Goal: Entertainment & Leisure: Consume media (video, audio)

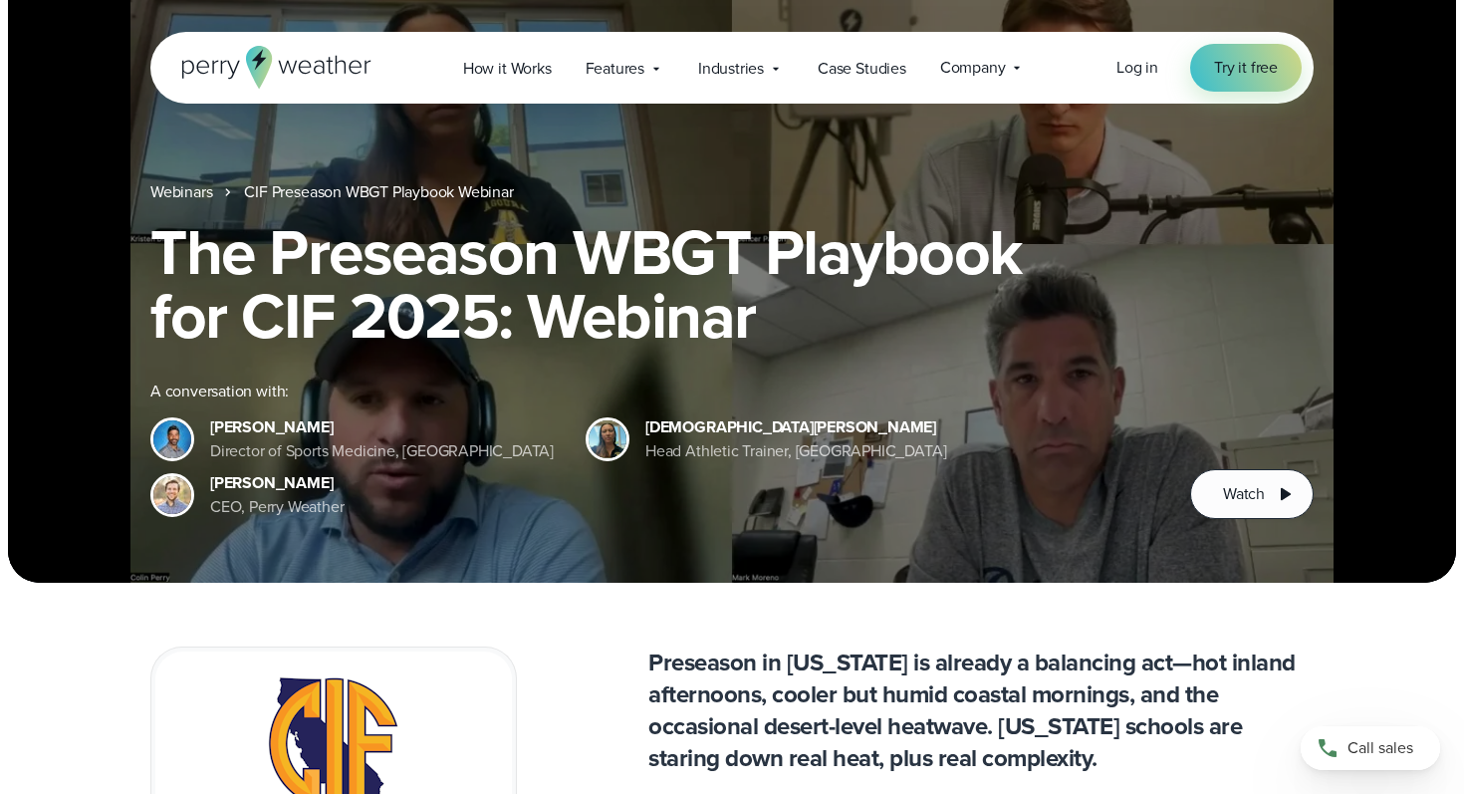
scroll to position [116, 0]
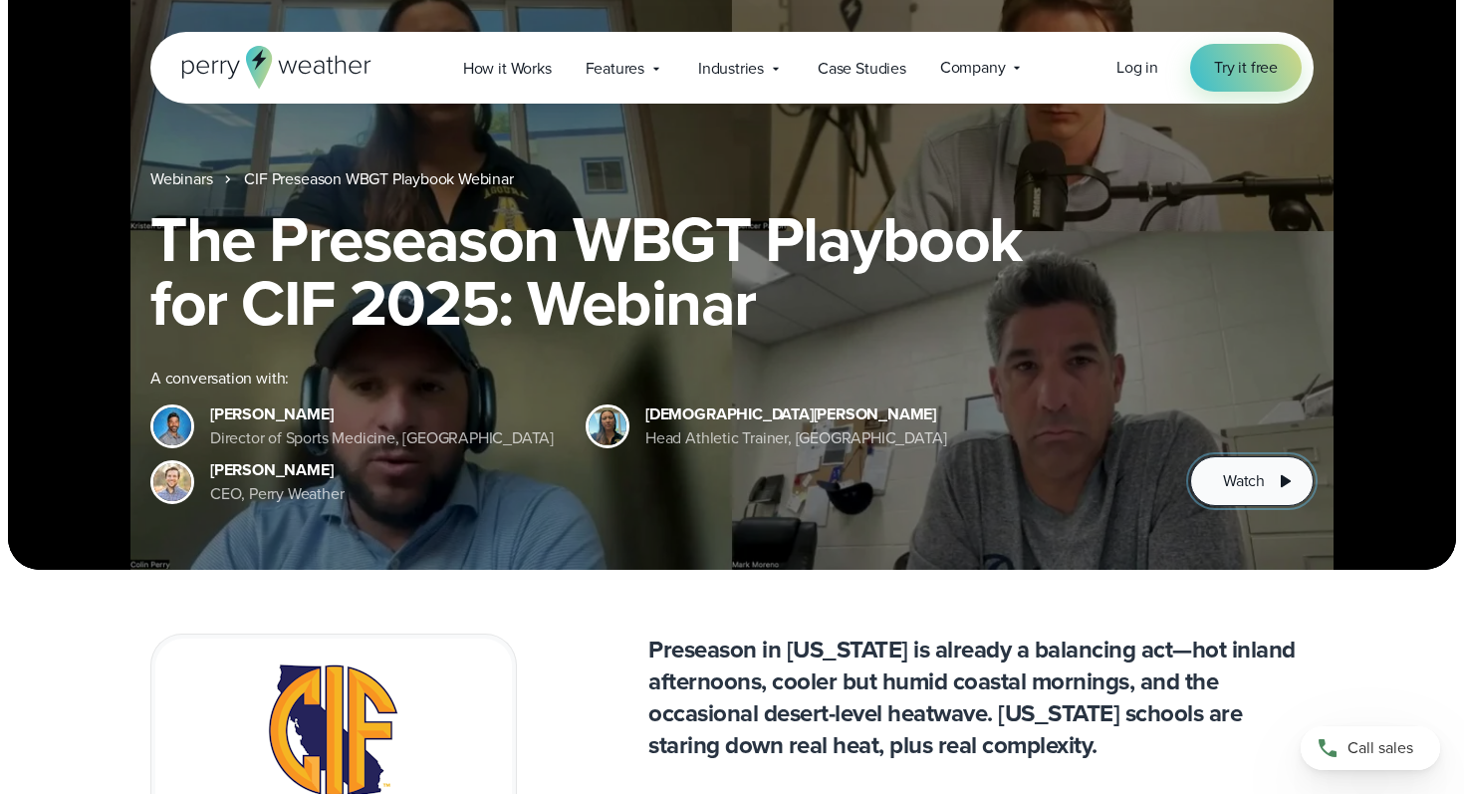
click at [1263, 470] on span "Watch" at bounding box center [1244, 481] width 42 height 24
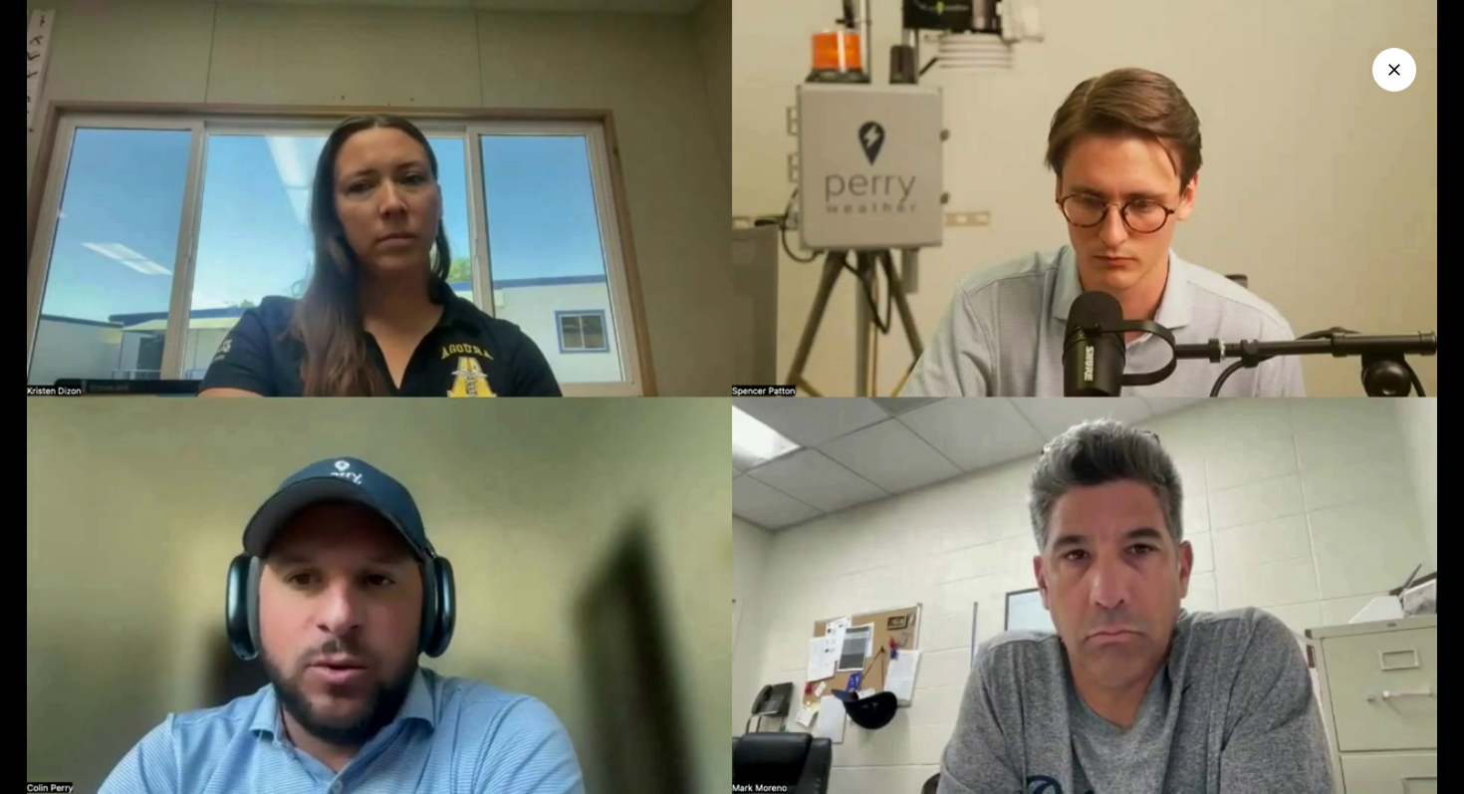
click at [660, 482] on img at bounding box center [732, 397] width 1464 height 794
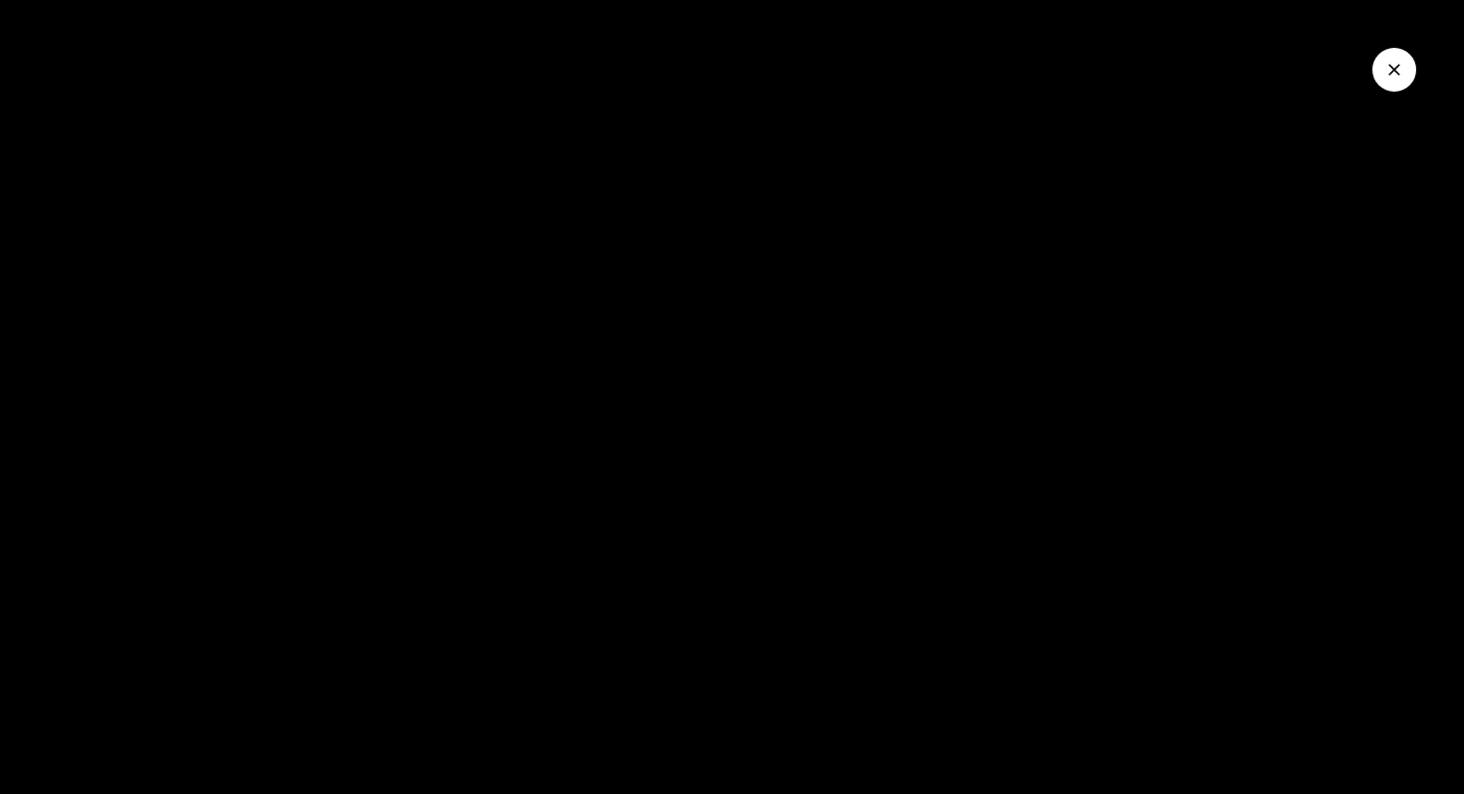
click at [1404, 73] on button "Close Video" at bounding box center [1394, 70] width 44 height 44
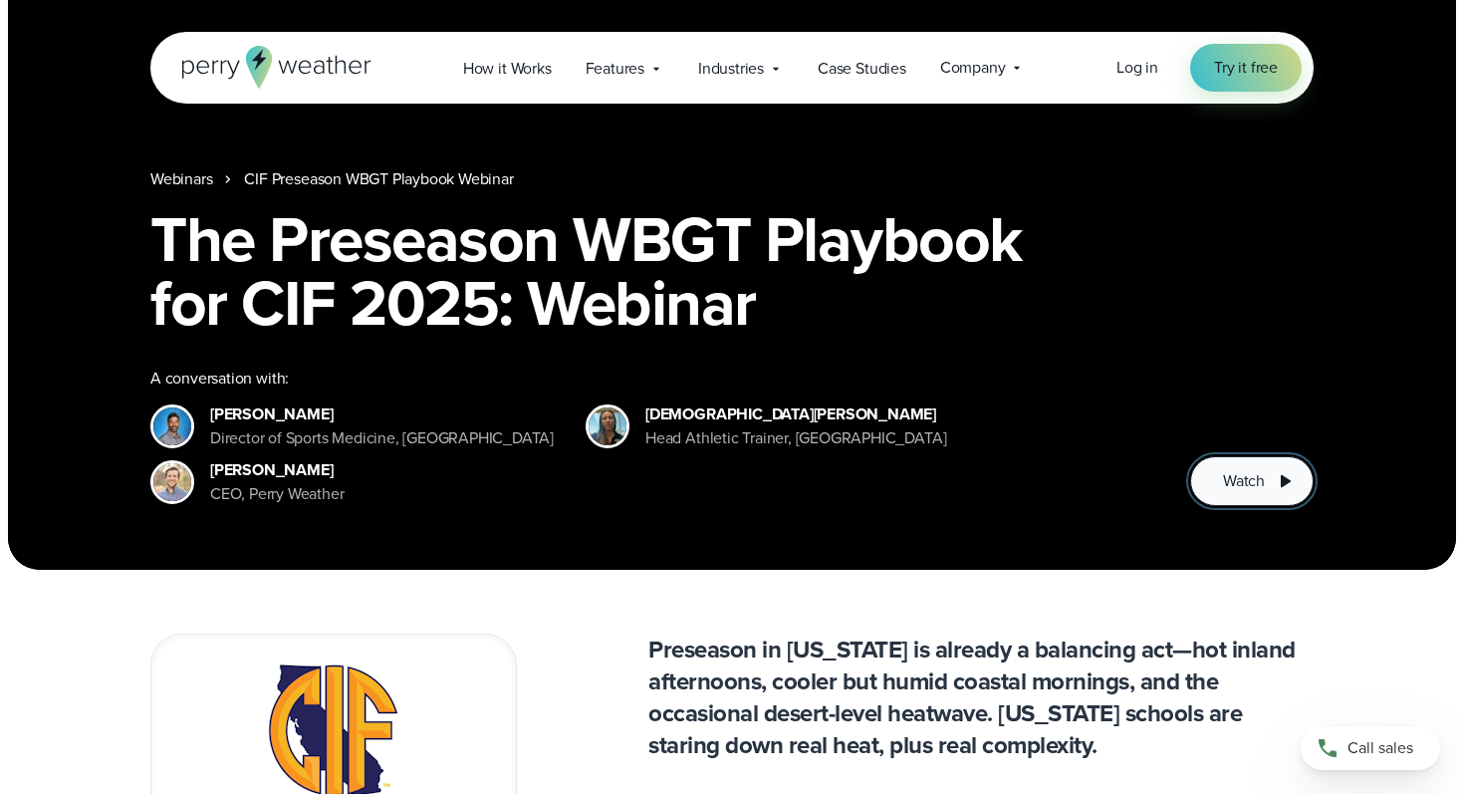
click at [1232, 473] on span "Watch" at bounding box center [1244, 481] width 42 height 24
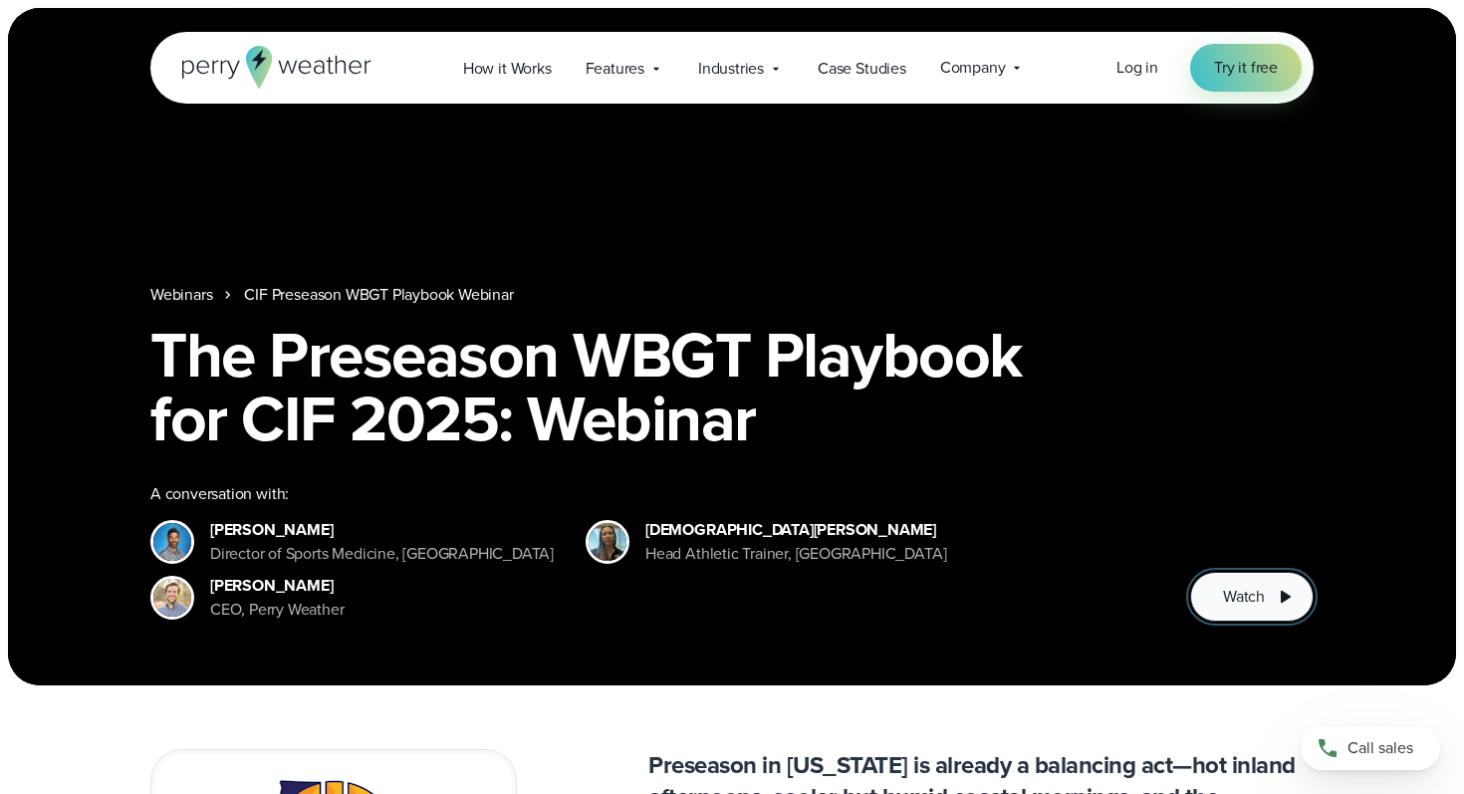
click at [1261, 577] on button "Watch" at bounding box center [1251, 597] width 123 height 50
click at [1264, 595] on span "Watch" at bounding box center [1244, 597] width 42 height 24
click at [609, 327] on h1 "The Preseason WBGT Playbook for CIF 2025: Webinar" at bounding box center [731, 386] width 1163 height 127
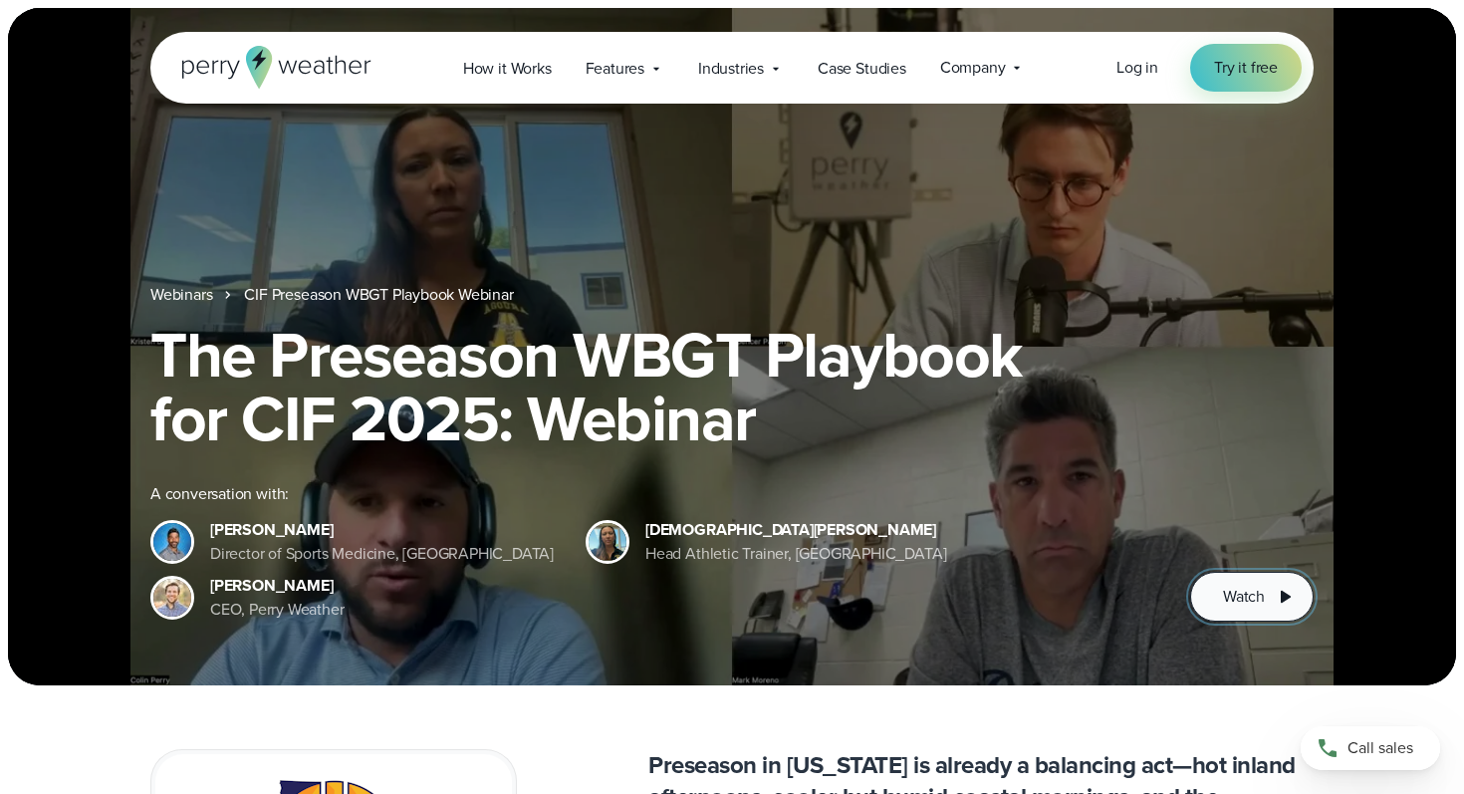
click at [1233, 601] on span "Watch" at bounding box center [1244, 597] width 42 height 24
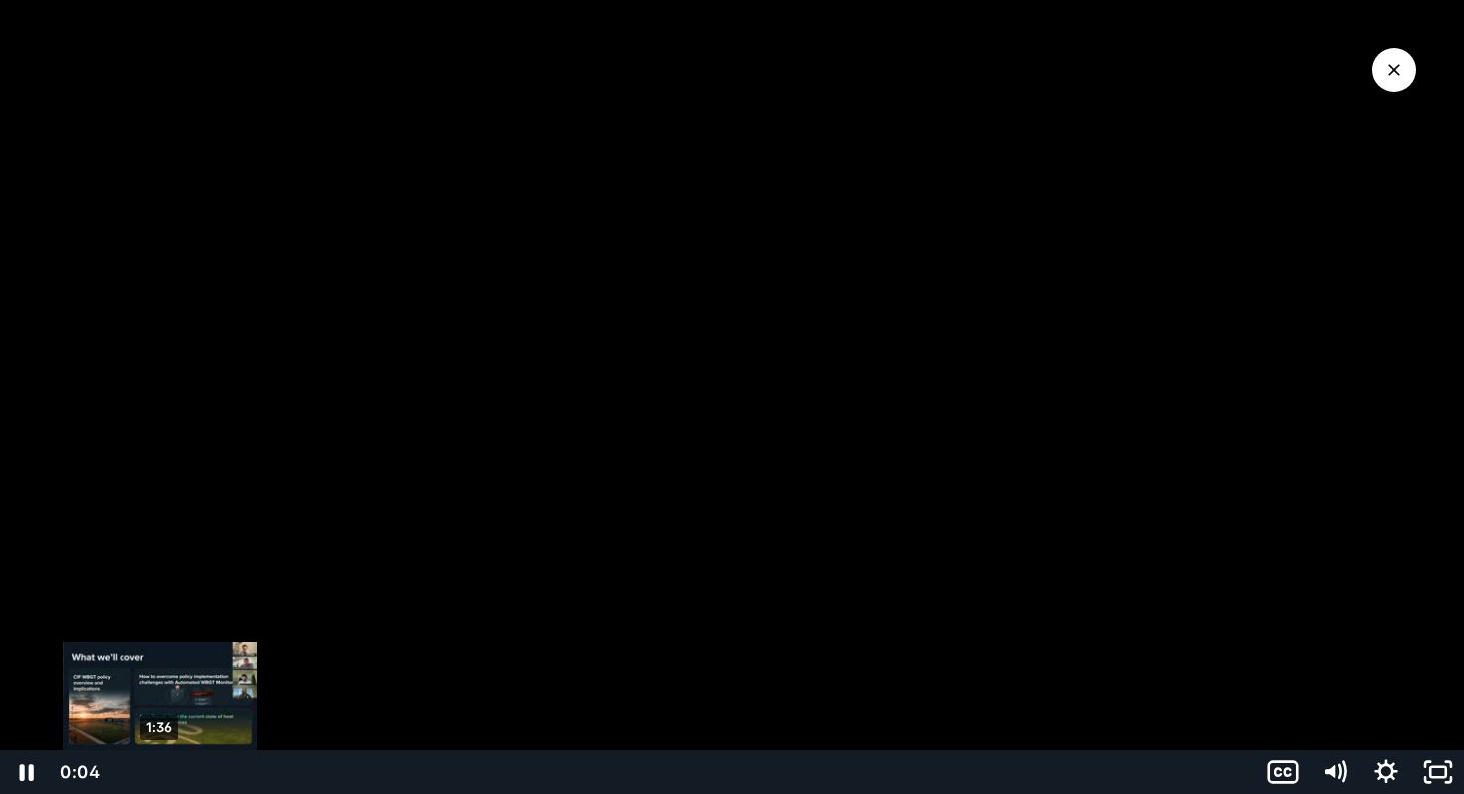
click at [158, 774] on div "1:36" at bounding box center [682, 772] width 1122 height 44
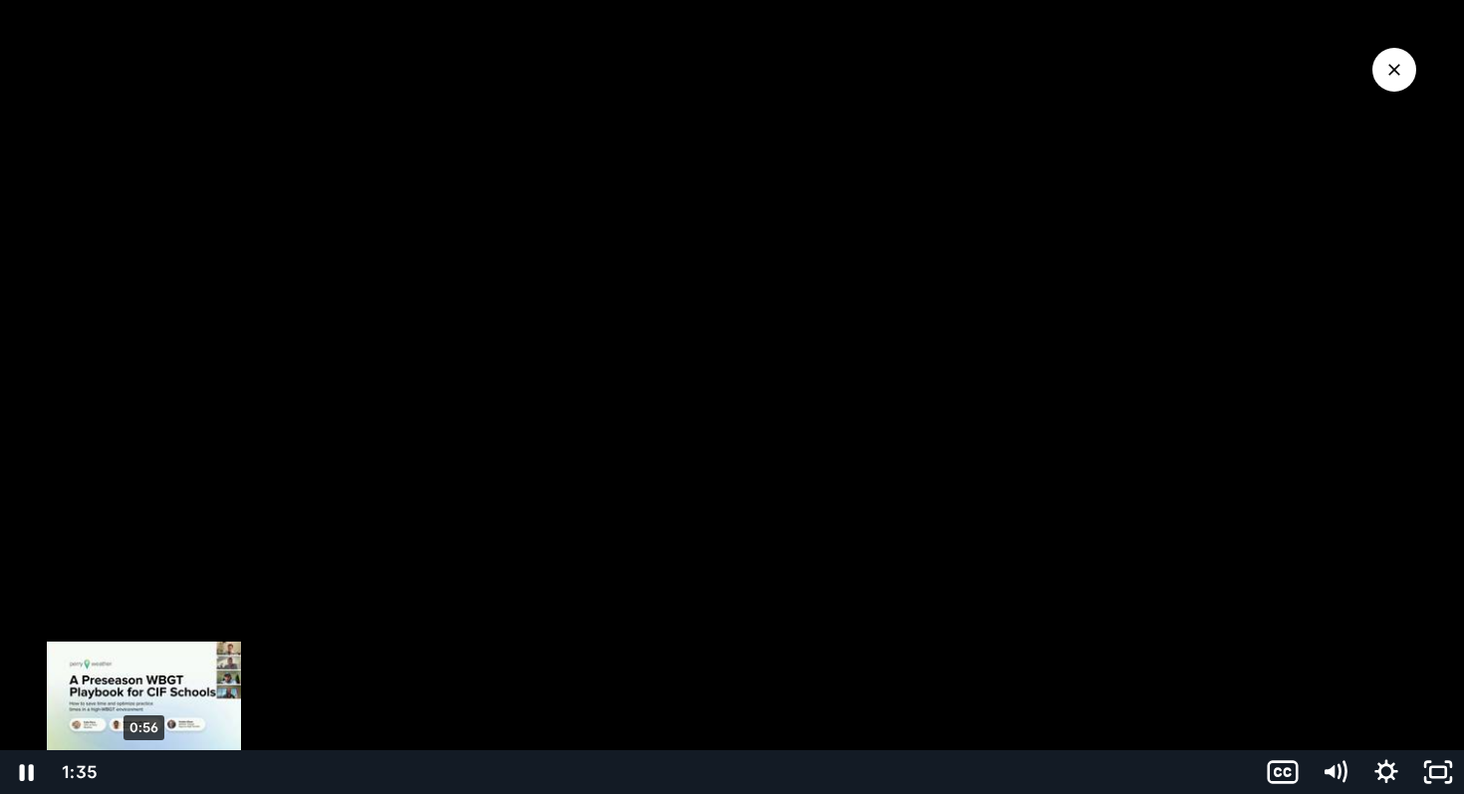
click at [143, 770] on div "0:56" at bounding box center [682, 772] width 1122 height 44
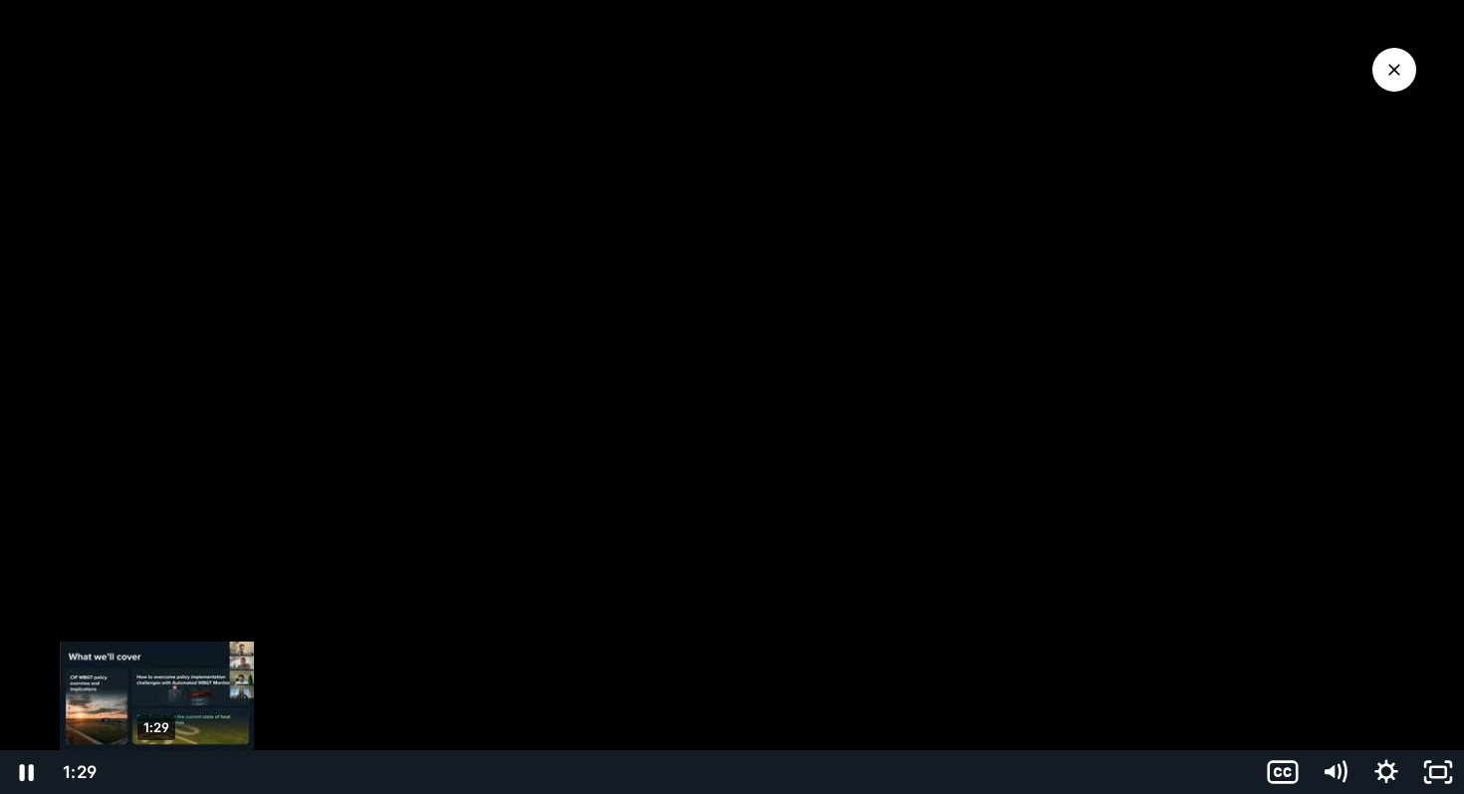
click at [156, 769] on div "1:29" at bounding box center [682, 772] width 1122 height 44
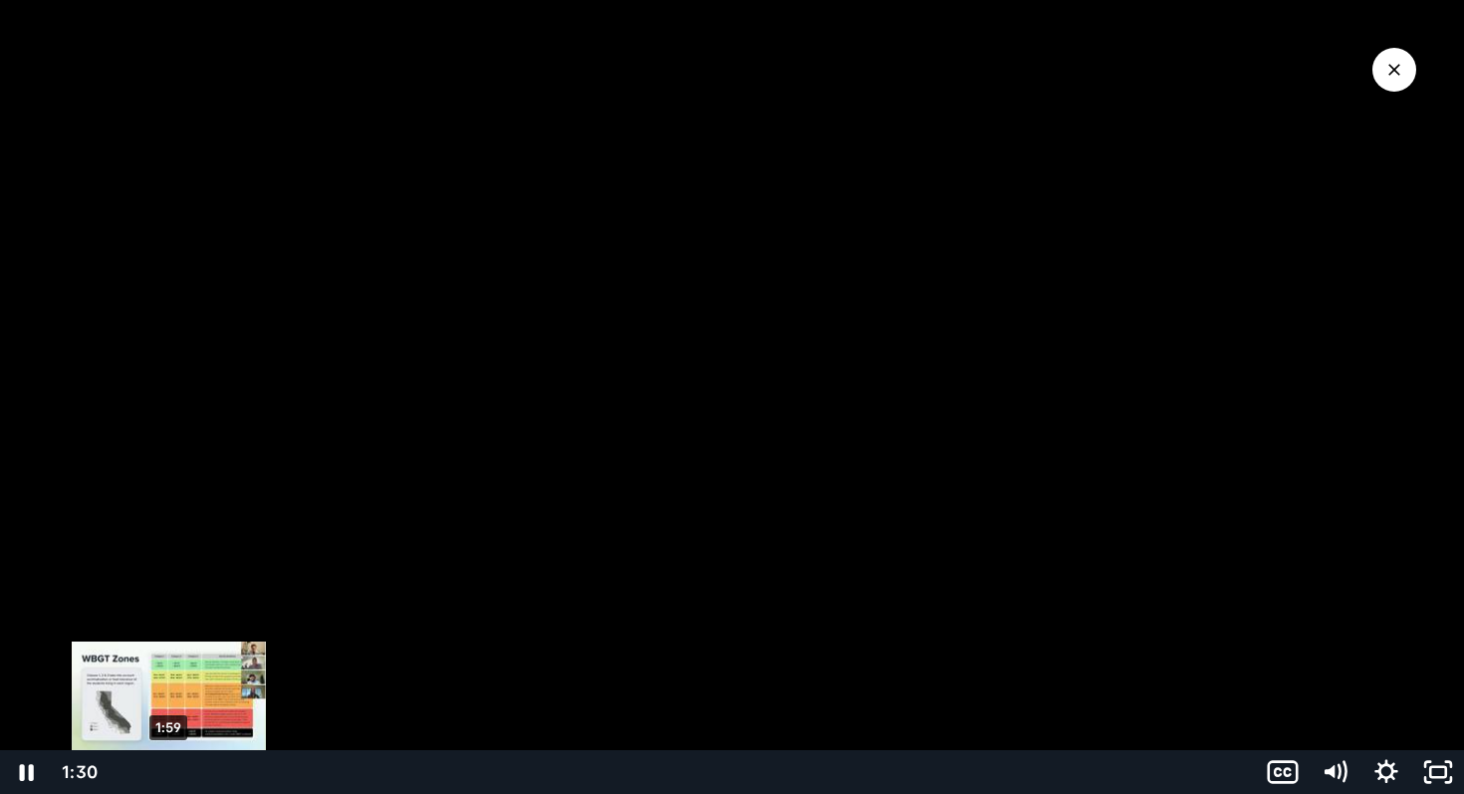
click at [169, 768] on div "1:59" at bounding box center [682, 772] width 1122 height 44
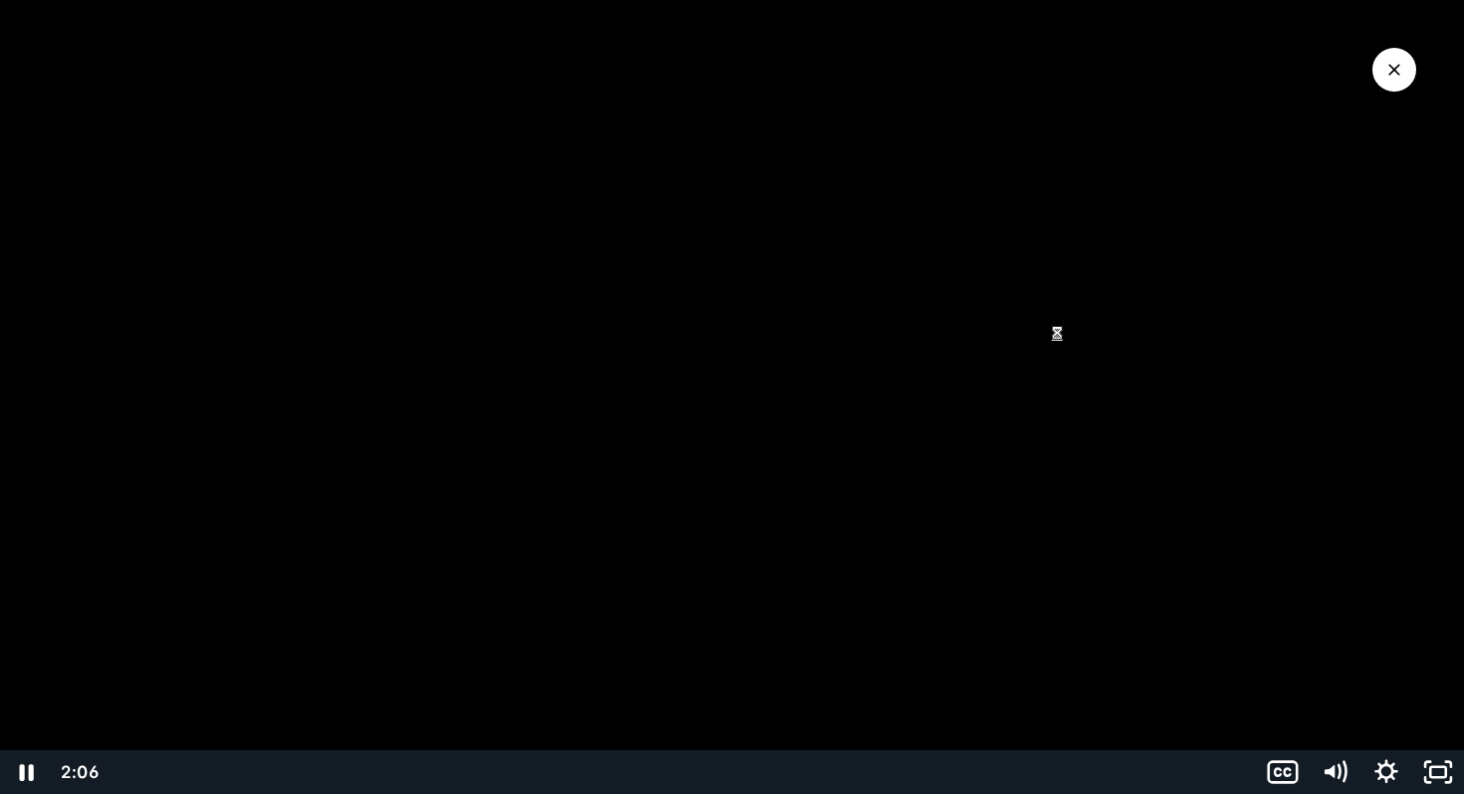
drag, startPoint x: 1146, startPoint y: 311, endPoint x: 1040, endPoint y: 322, distance: 107.1
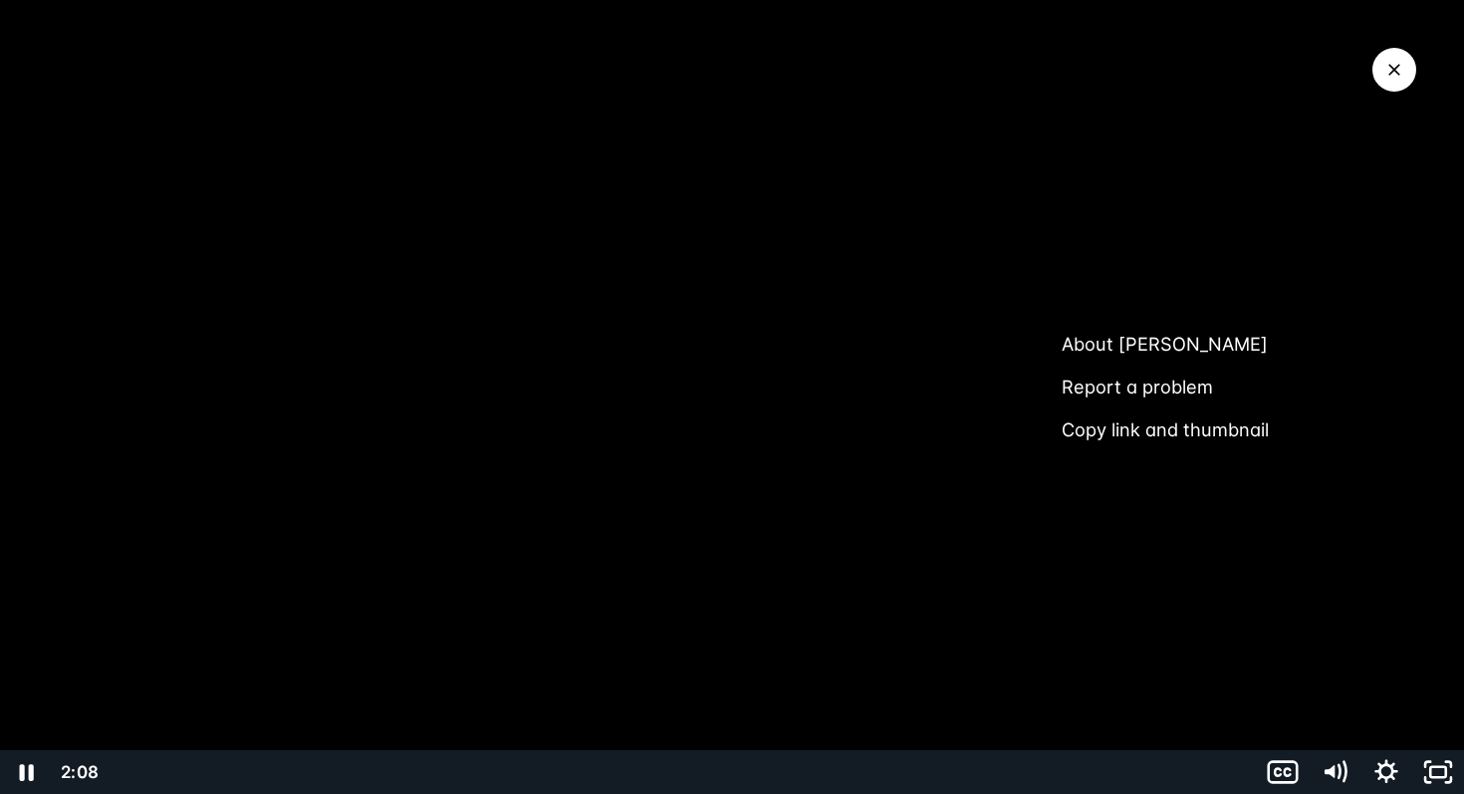
click at [1092, 97] on div at bounding box center [732, 397] width 1464 height 794
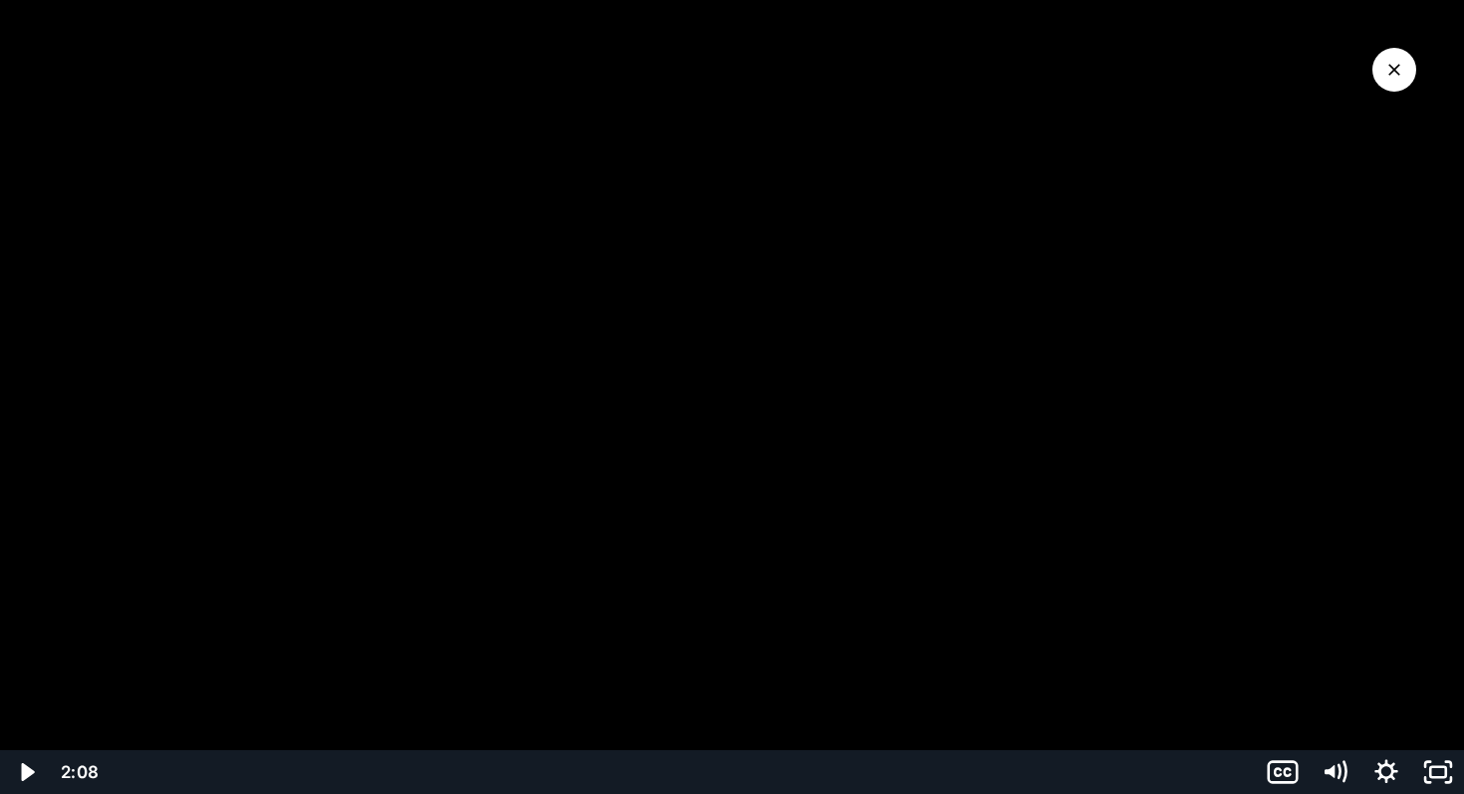
click at [1092, 99] on div at bounding box center [732, 397] width 1464 height 794
click at [1438, 766] on rect "Fullscreen" at bounding box center [1438, 772] width 19 height 12
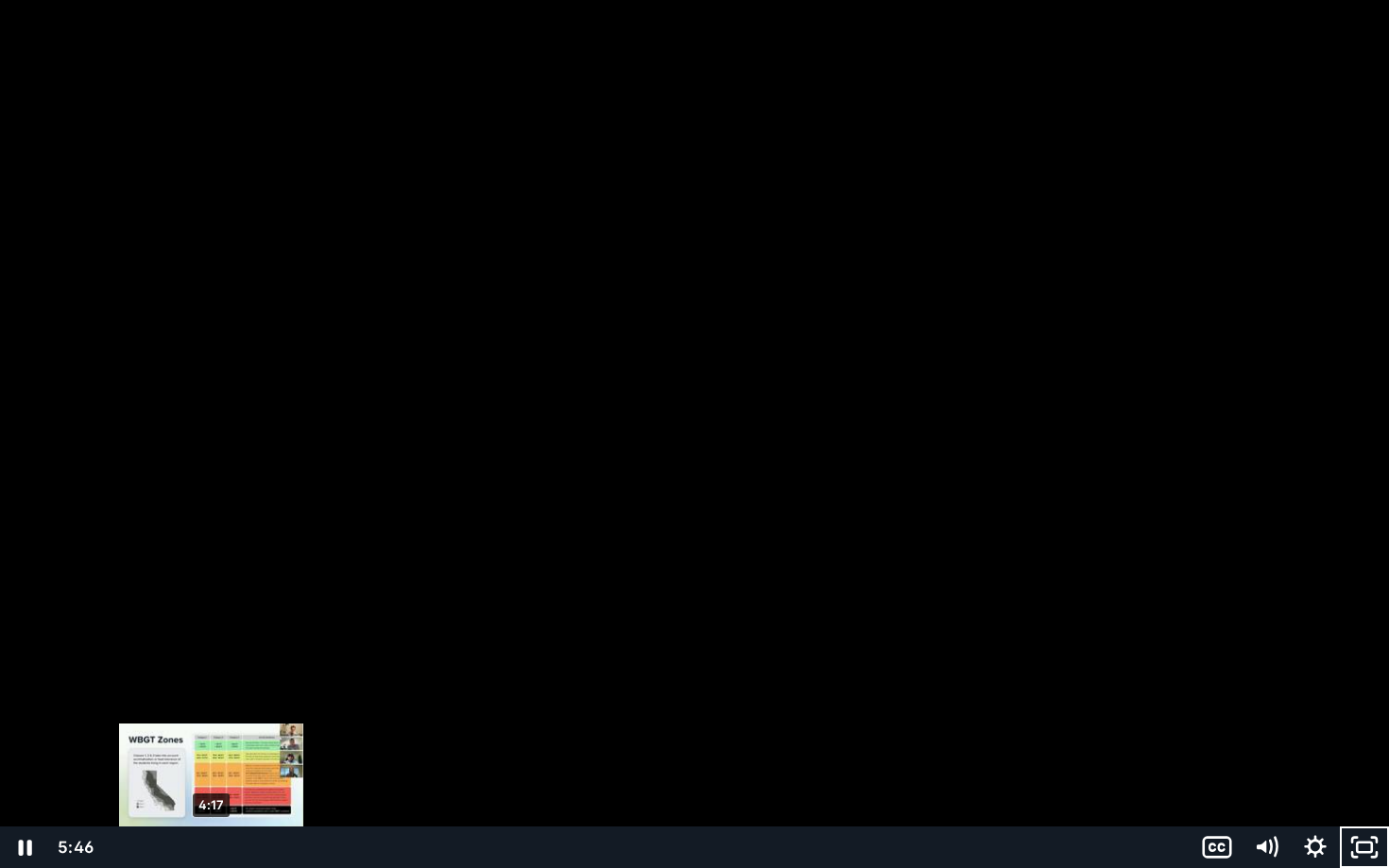
click at [214, 752] on div "4:17" at bounding box center [647, 847] width 1065 height 42
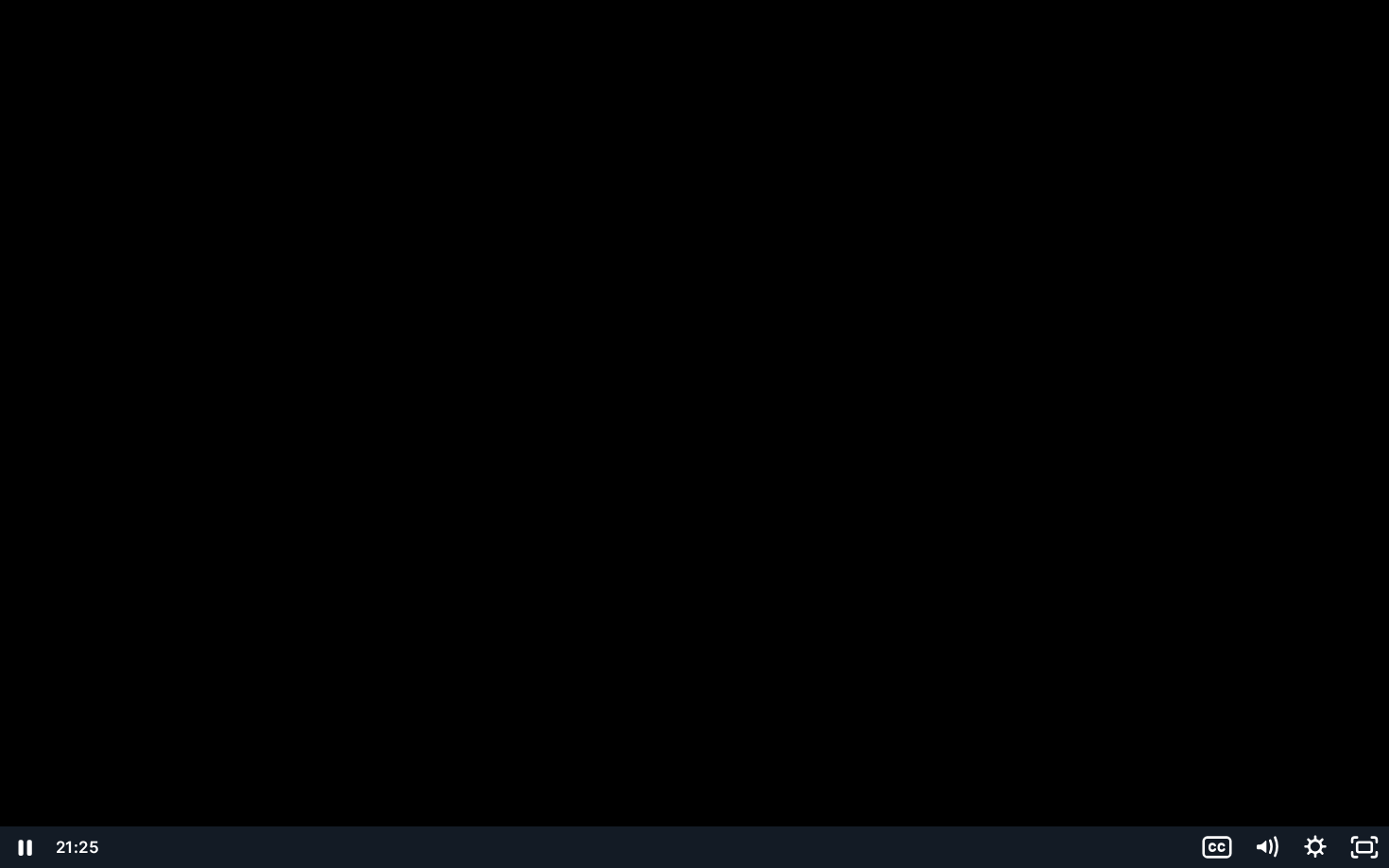
click at [345, 429] on div at bounding box center [694, 434] width 1389 height 868
click at [583, 454] on div at bounding box center [694, 434] width 1389 height 868
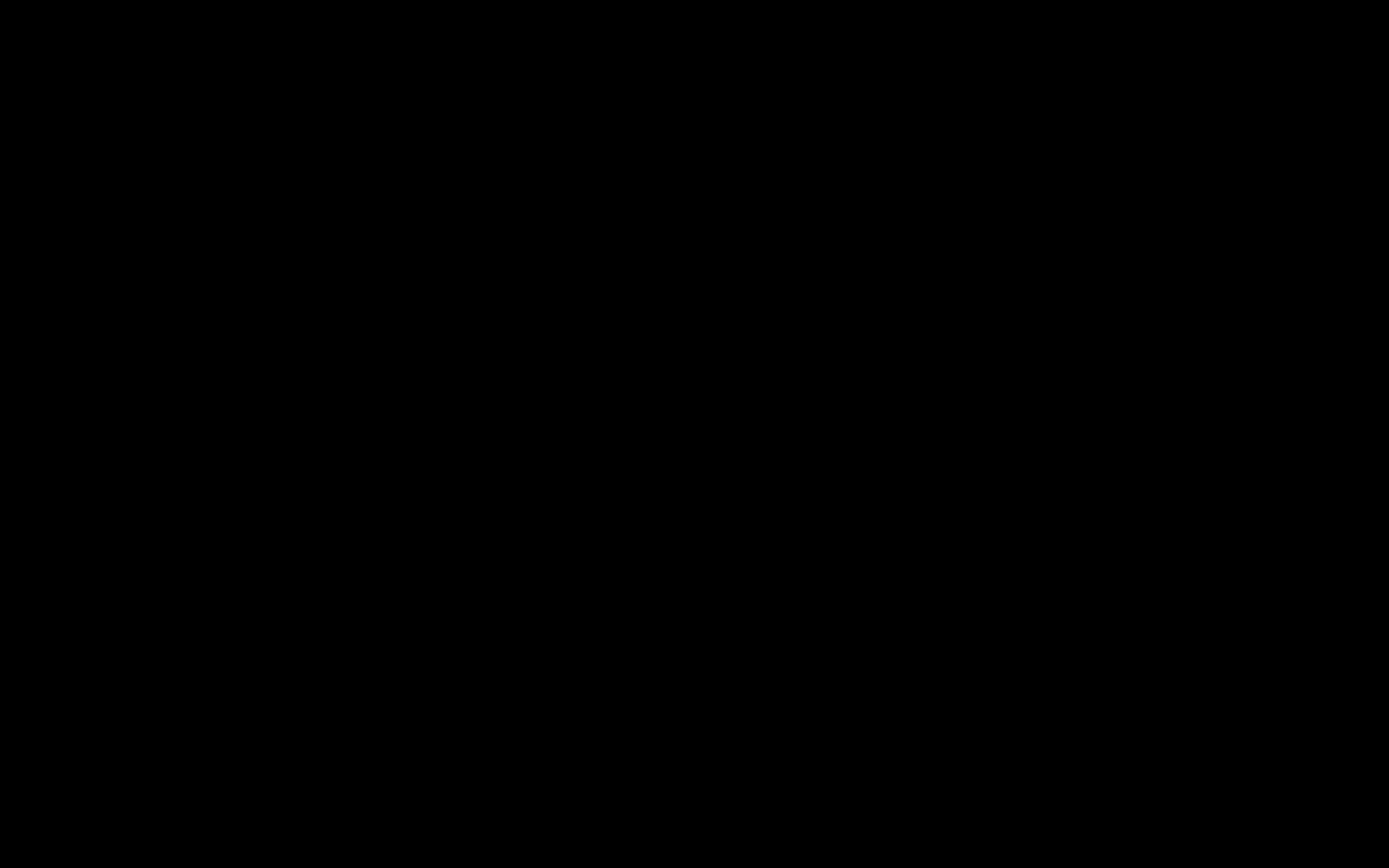
click at [0, 0] on button "Pause: A Preseason WBGT Playbook For CIF Schools (2025)" at bounding box center [0, 0] width 1 height 1
click at [0, 0] on button "Play Video: A Preseason WBGT Playbook For CIF Schools (2025)" at bounding box center [0, 0] width 1 height 1
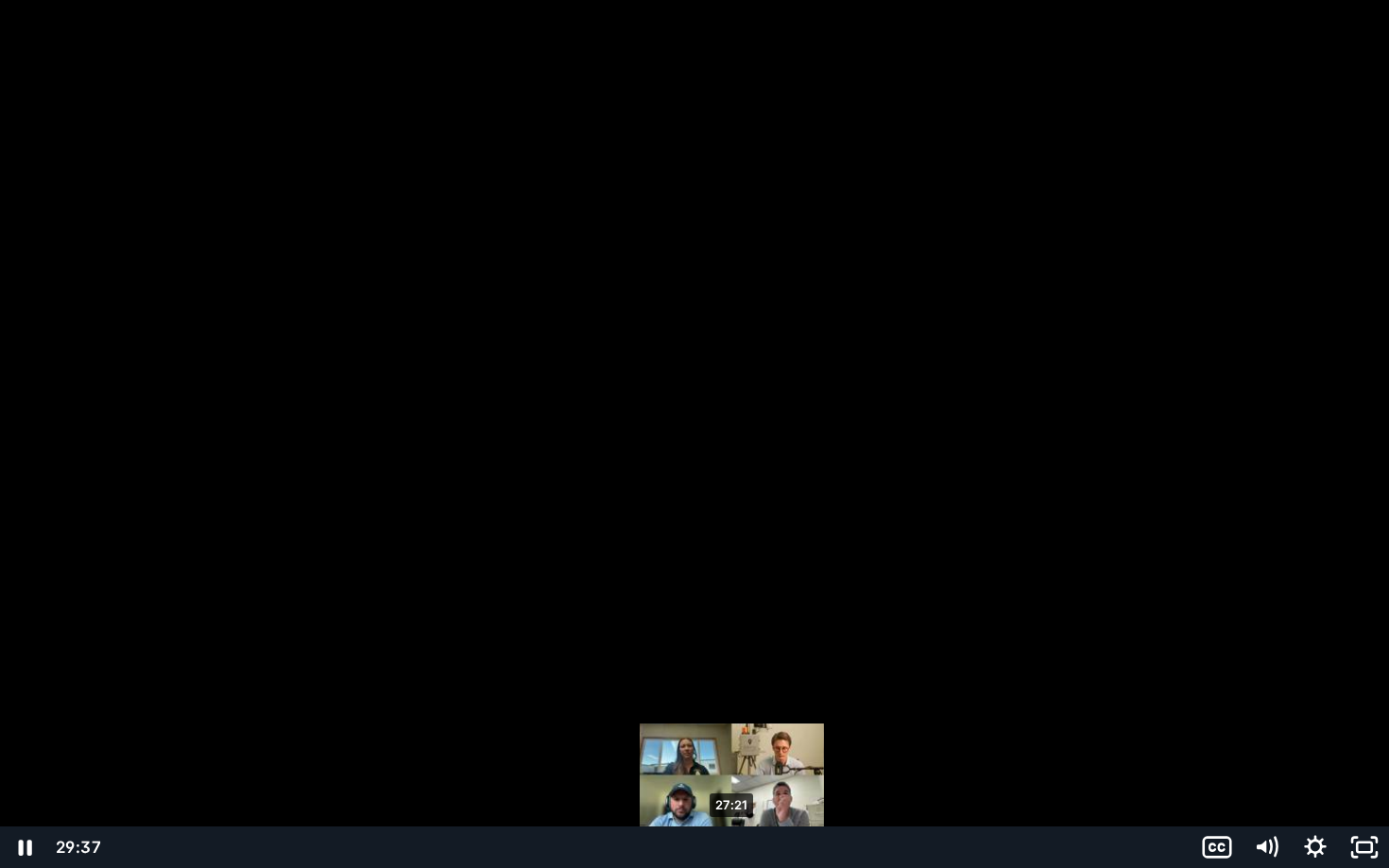
click at [731, 752] on div "27:21" at bounding box center [647, 847] width 1065 height 42
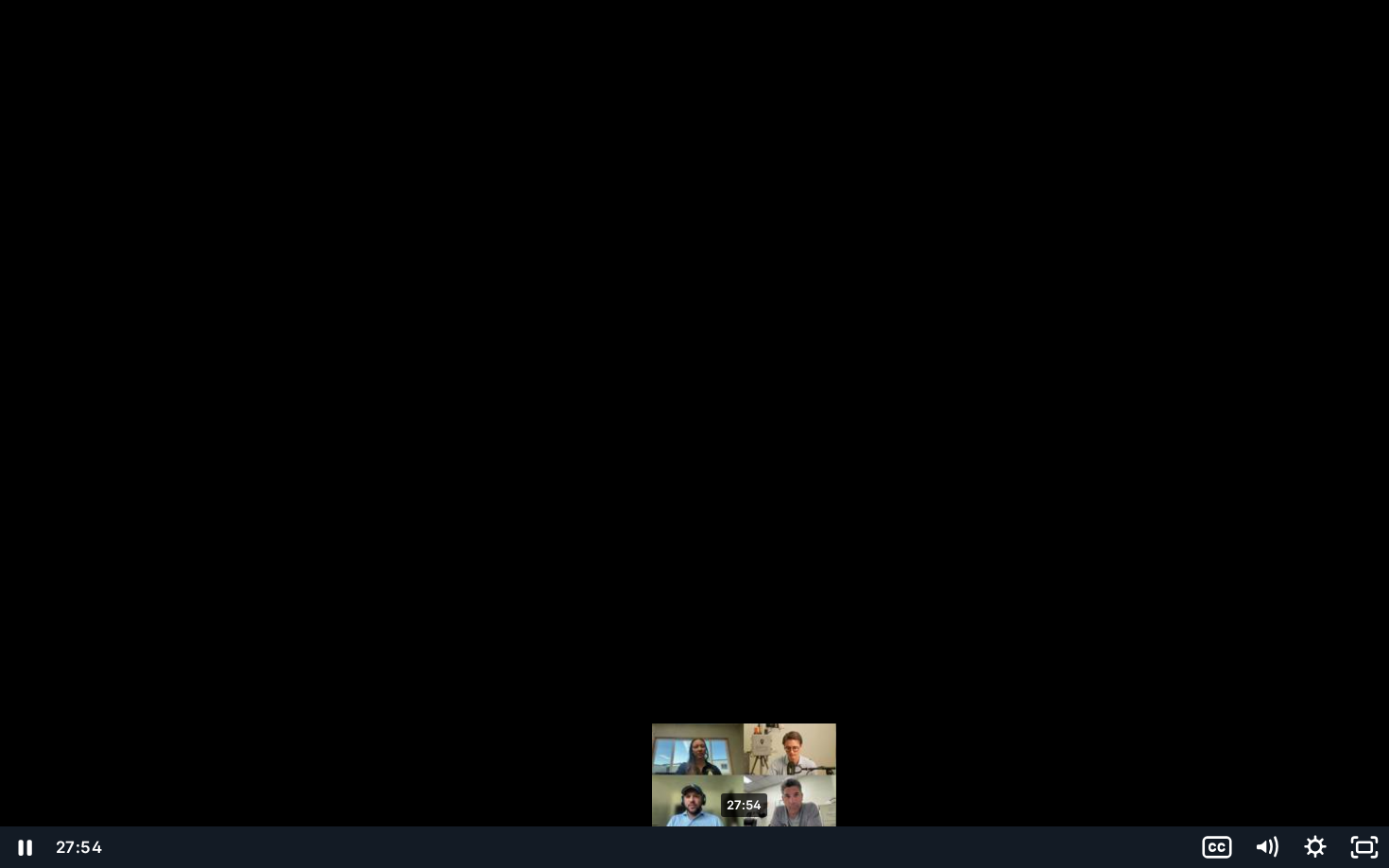
click at [745, 752] on div "27:54" at bounding box center [647, 847] width 1065 height 42
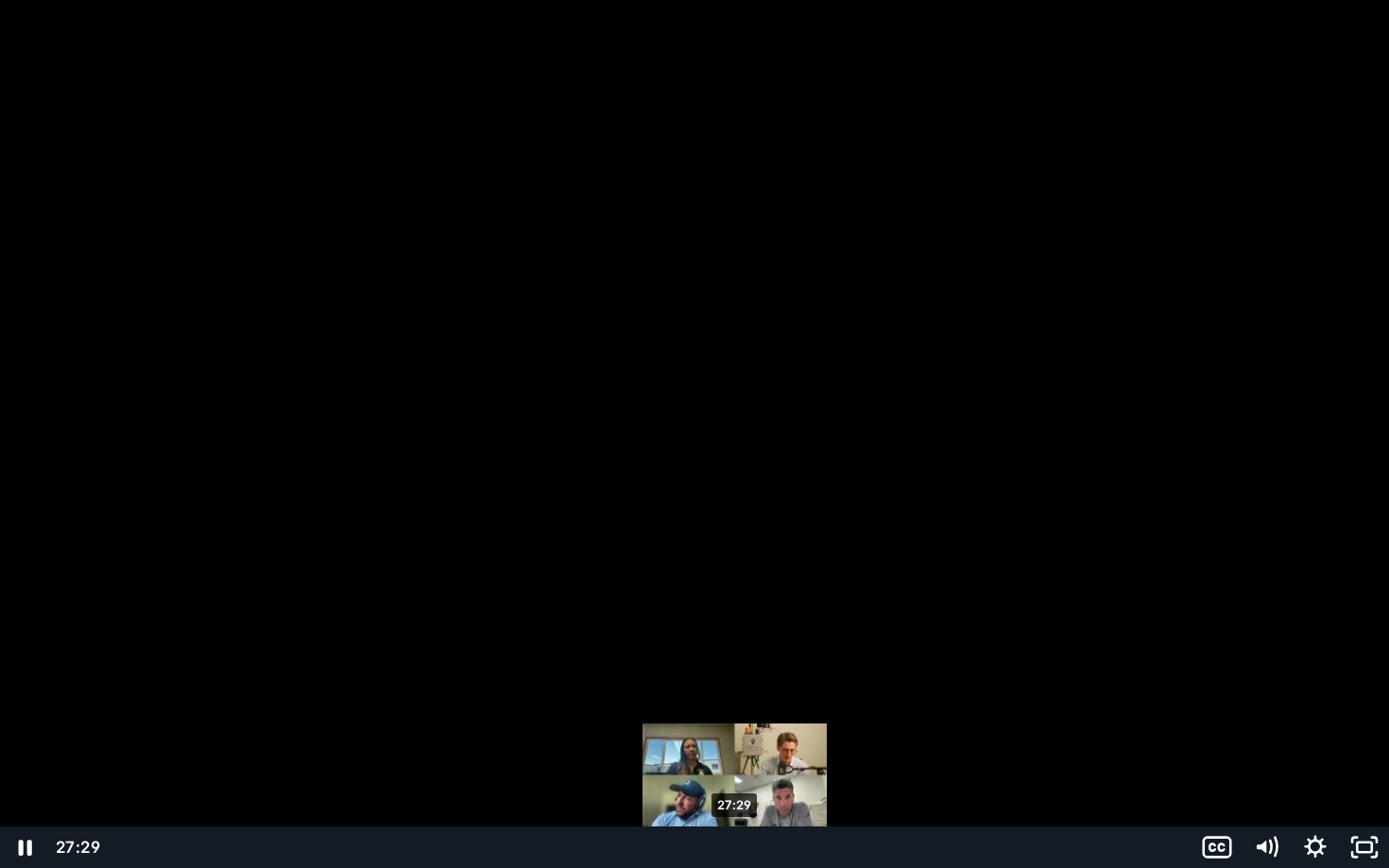
click at [735, 752] on div "27:29" at bounding box center [647, 847] width 1065 height 42
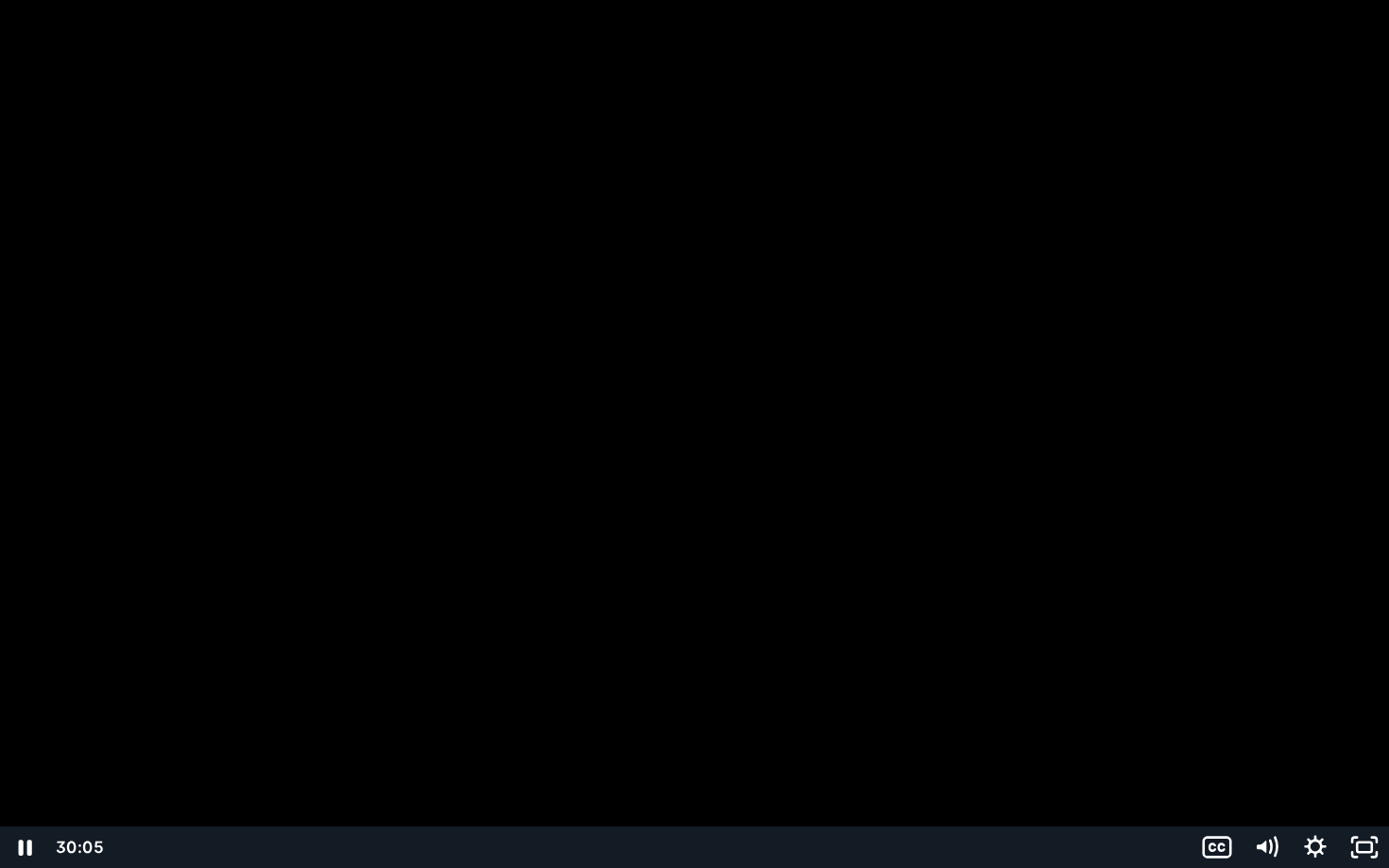
click at [997, 421] on div at bounding box center [694, 434] width 1389 height 868
click at [1366, 752] on rect "Unfullscreen" at bounding box center [1364, 847] width 18 height 11
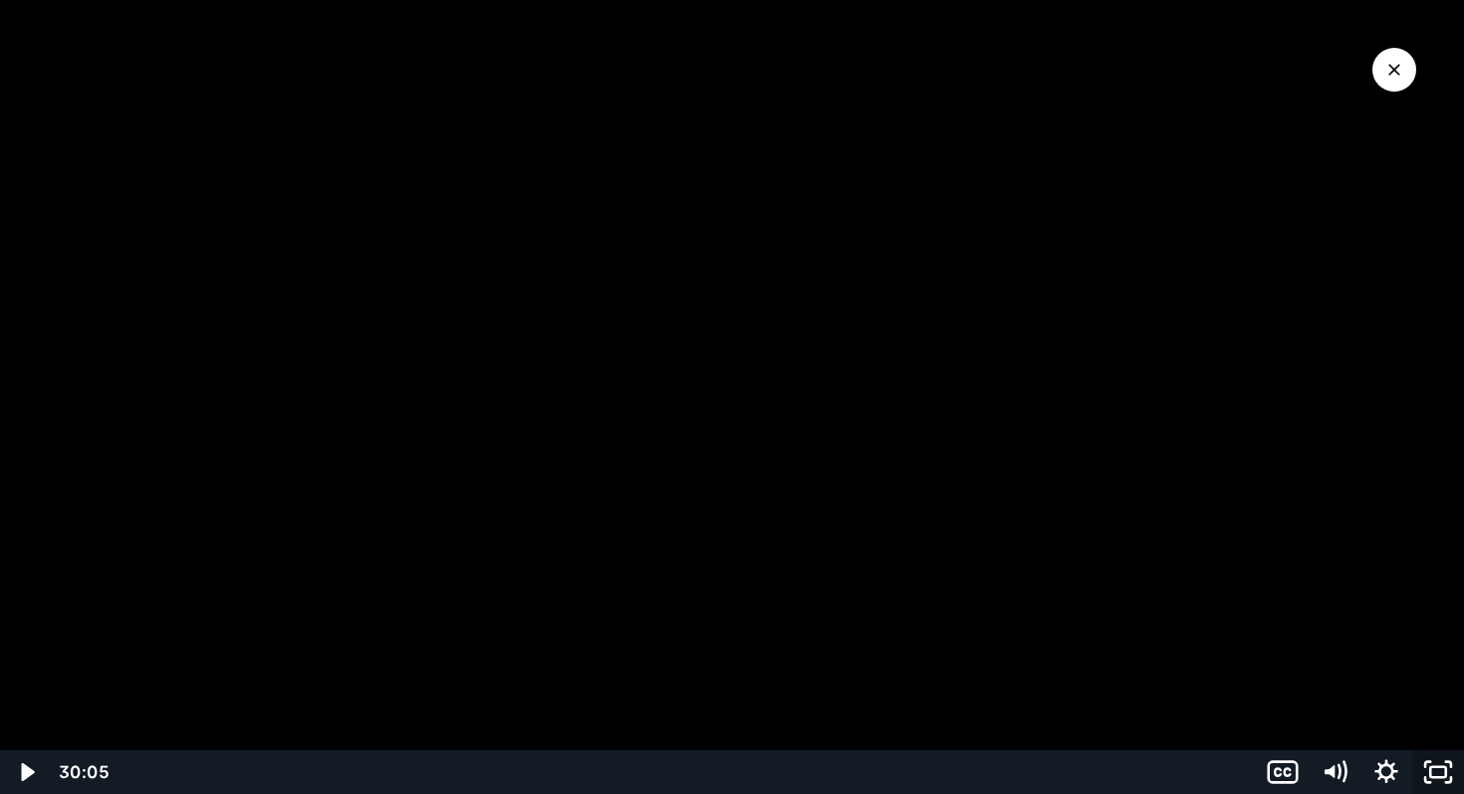
click at [1432, 767] on icon "Fullscreen" at bounding box center [1438, 772] width 52 height 44
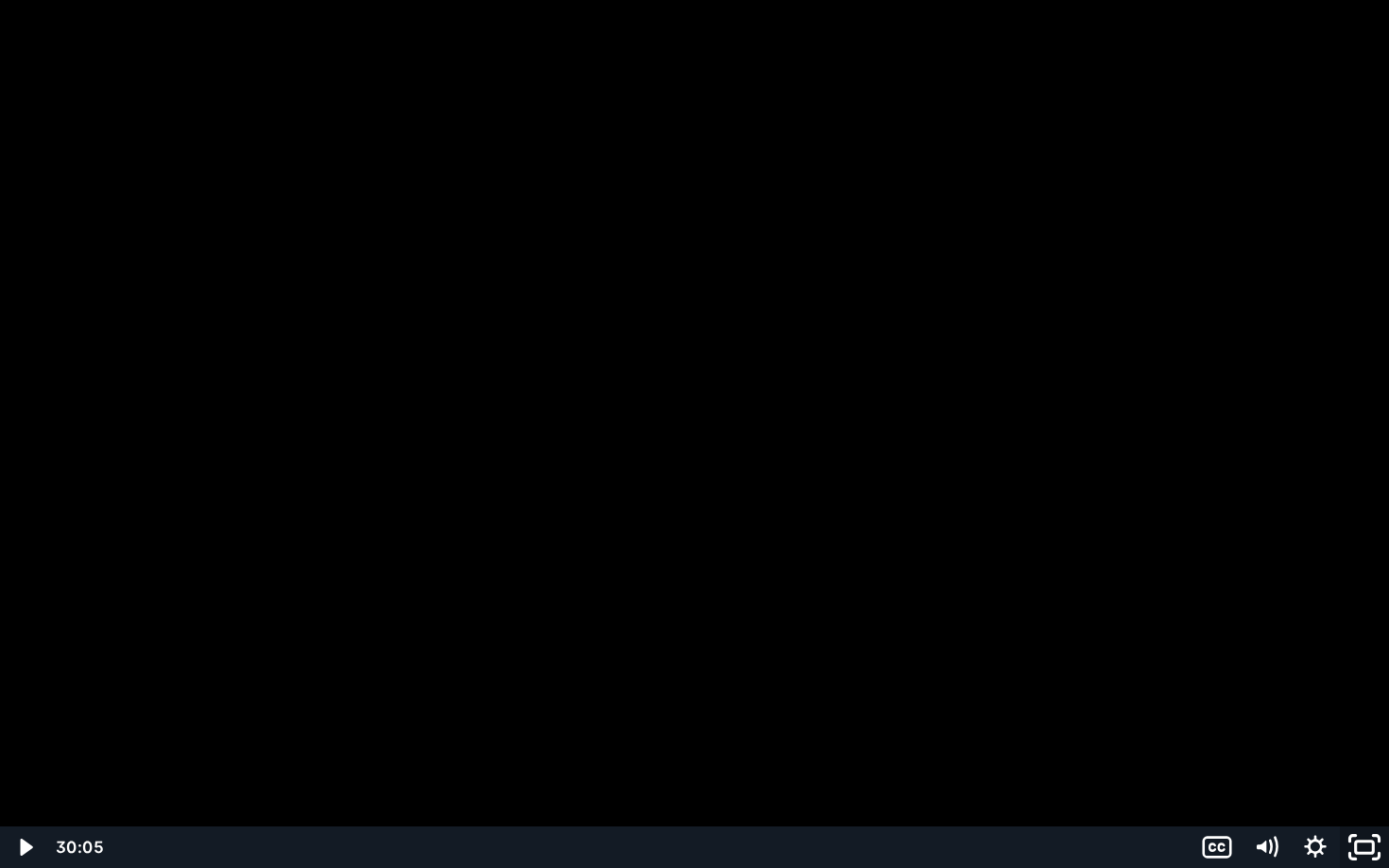
click at [1357, 752] on icon "Unfullscreen" at bounding box center [1364, 847] width 59 height 50
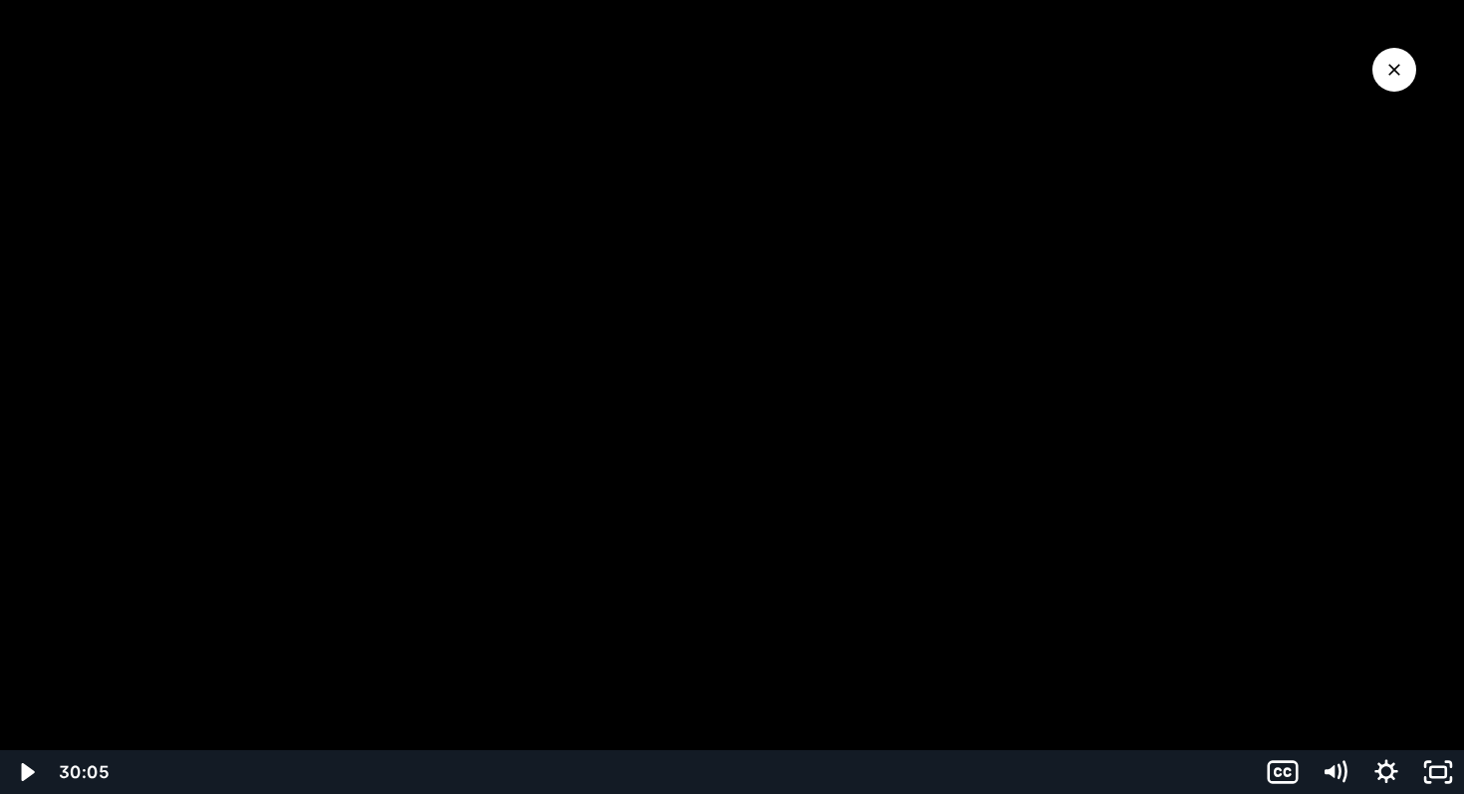
click at [750, 392] on div at bounding box center [732, 397] width 1464 height 794
click at [820, 232] on div at bounding box center [732, 397] width 1464 height 794
click at [796, 260] on div at bounding box center [732, 397] width 1464 height 794
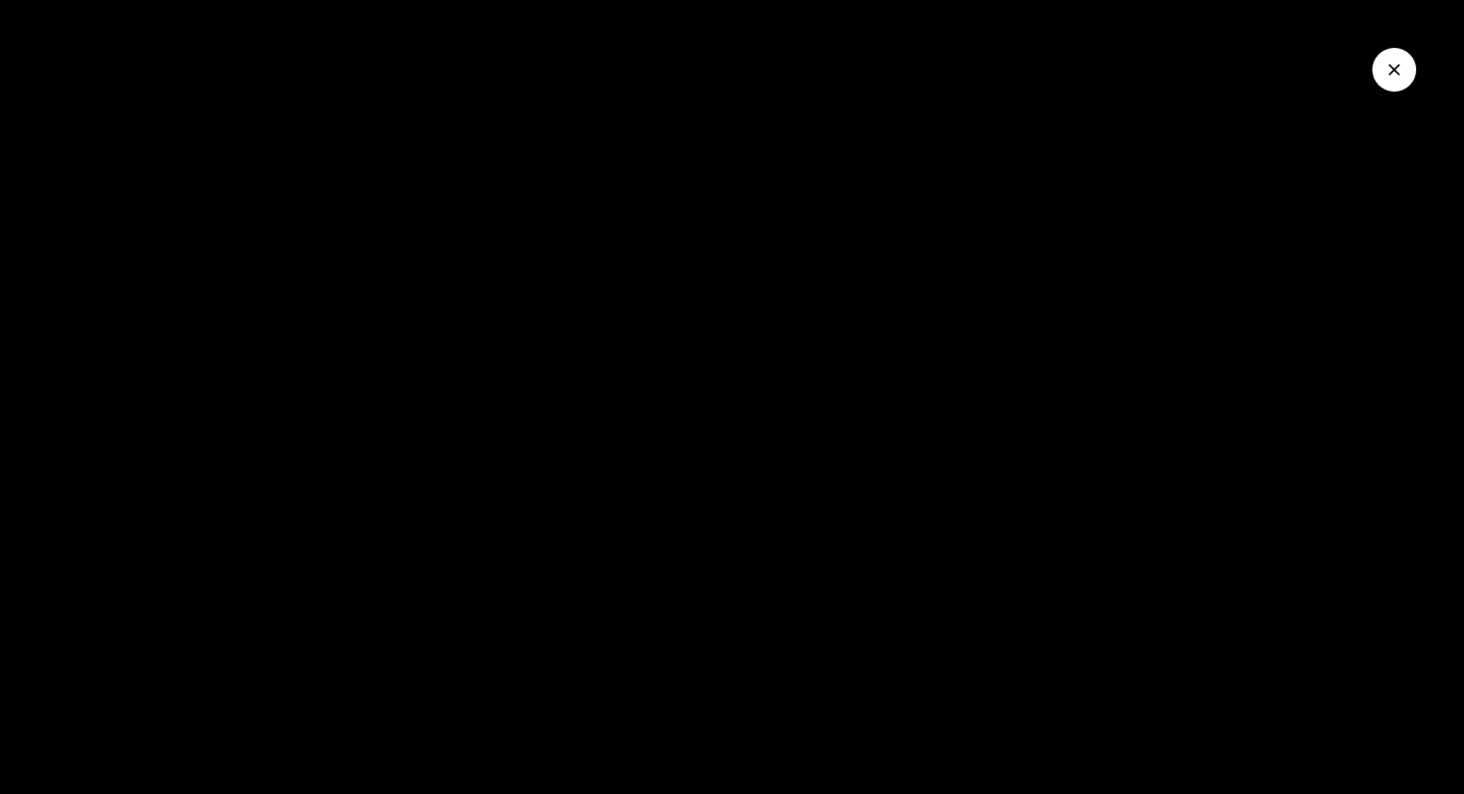
click at [796, 260] on div at bounding box center [732, 397] width 1464 height 794
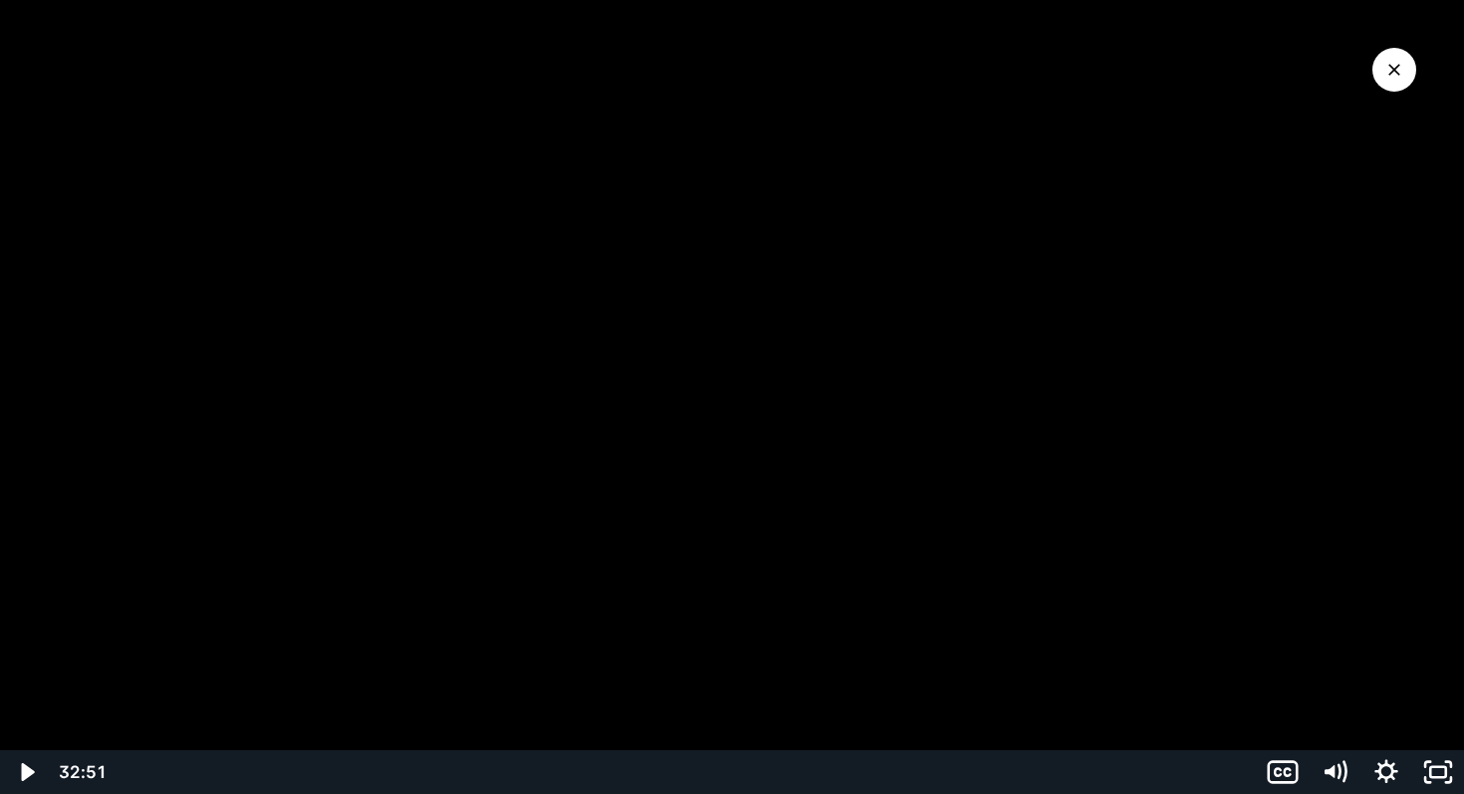
click at [715, 386] on div at bounding box center [732, 397] width 1464 height 794
click at [704, 390] on div at bounding box center [732, 397] width 1464 height 794
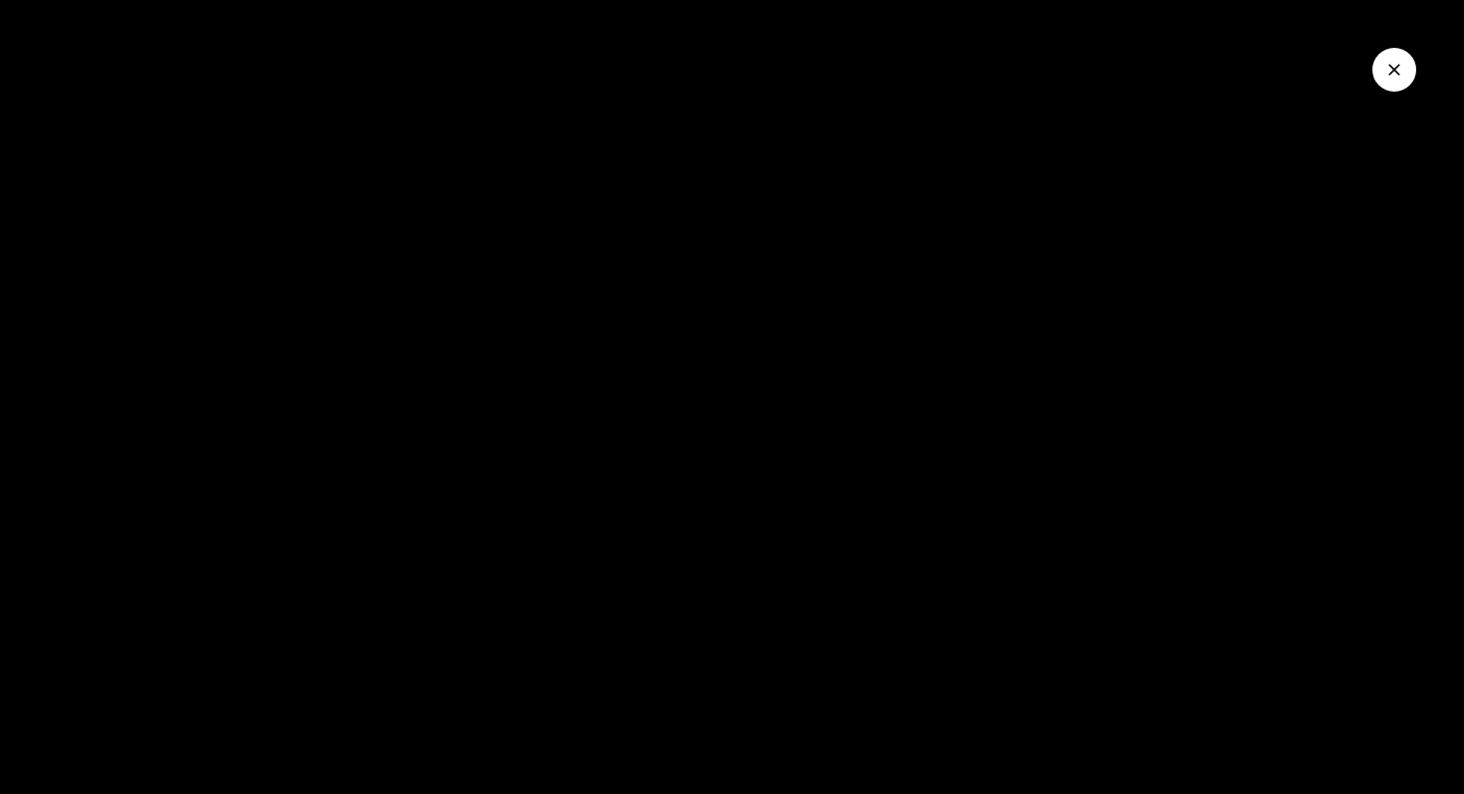
click at [1389, 82] on button "Close Video" at bounding box center [1394, 70] width 44 height 44
